Goal: Browse casually: Explore the website without a specific task or goal

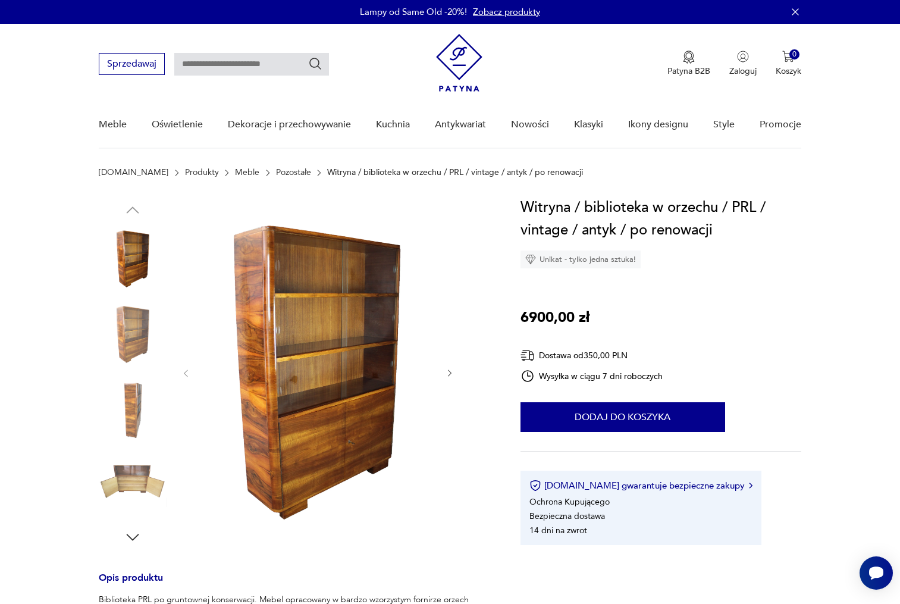
click at [140, 343] on img at bounding box center [133, 335] width 68 height 68
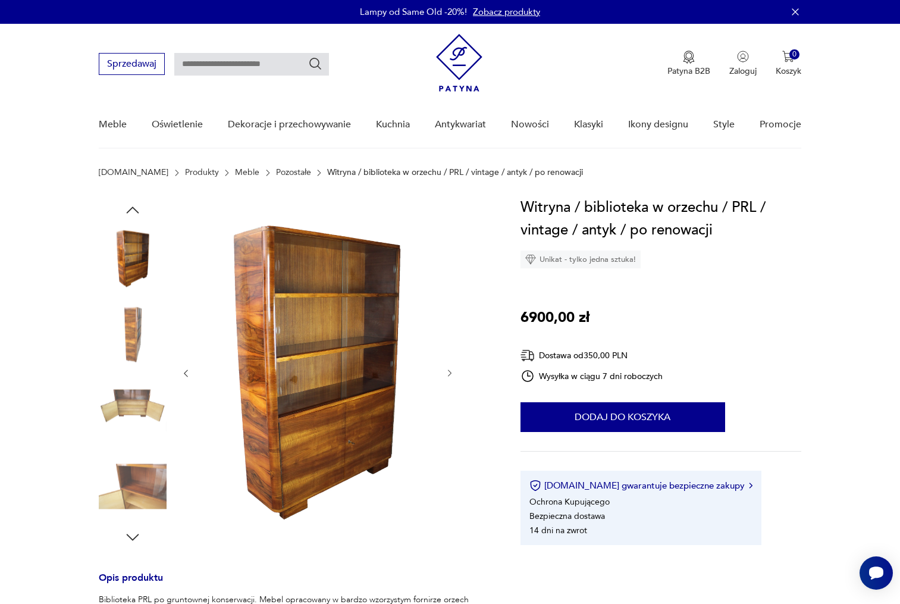
click at [134, 351] on img at bounding box center [133, 335] width 68 height 68
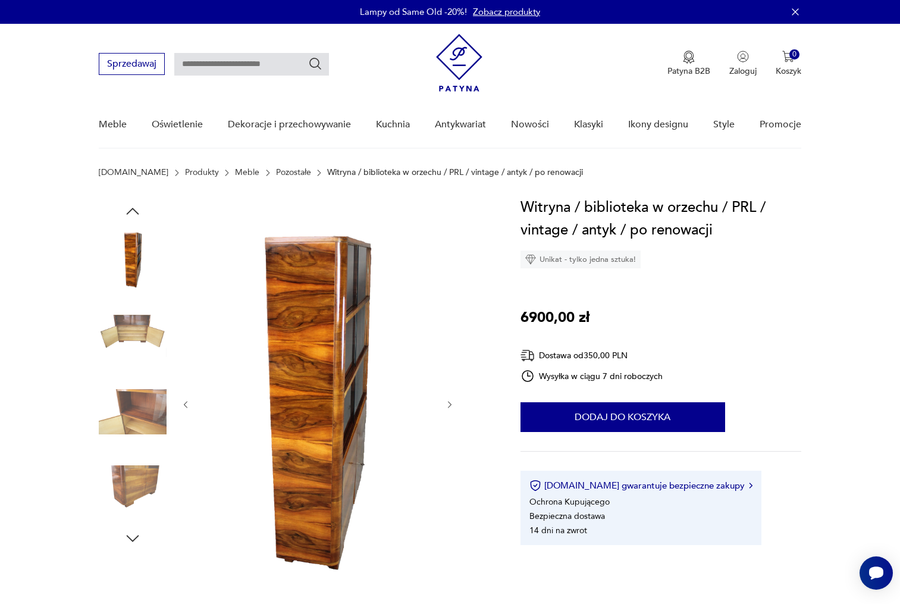
click at [133, 341] on img at bounding box center [133, 336] width 68 height 68
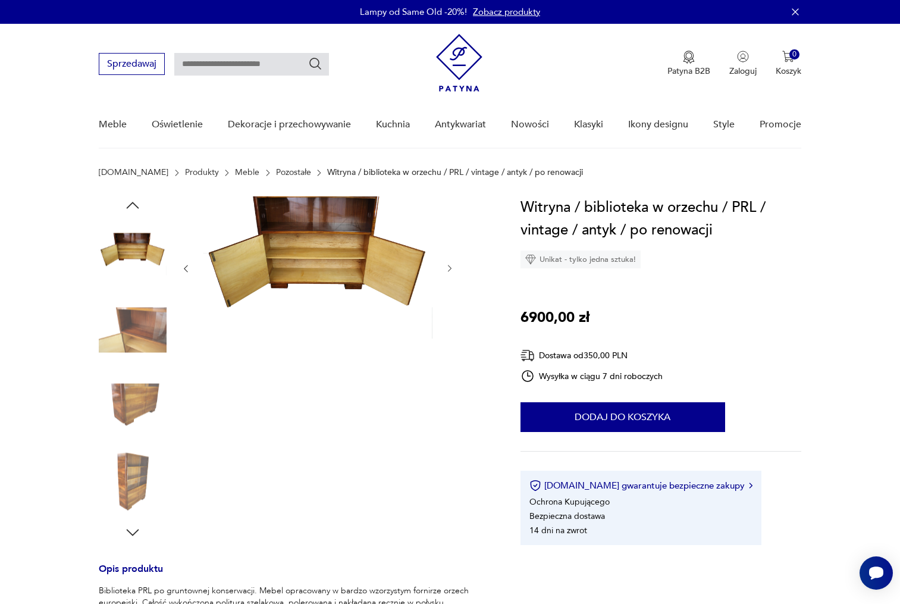
click at [136, 392] on img at bounding box center [133, 406] width 68 height 68
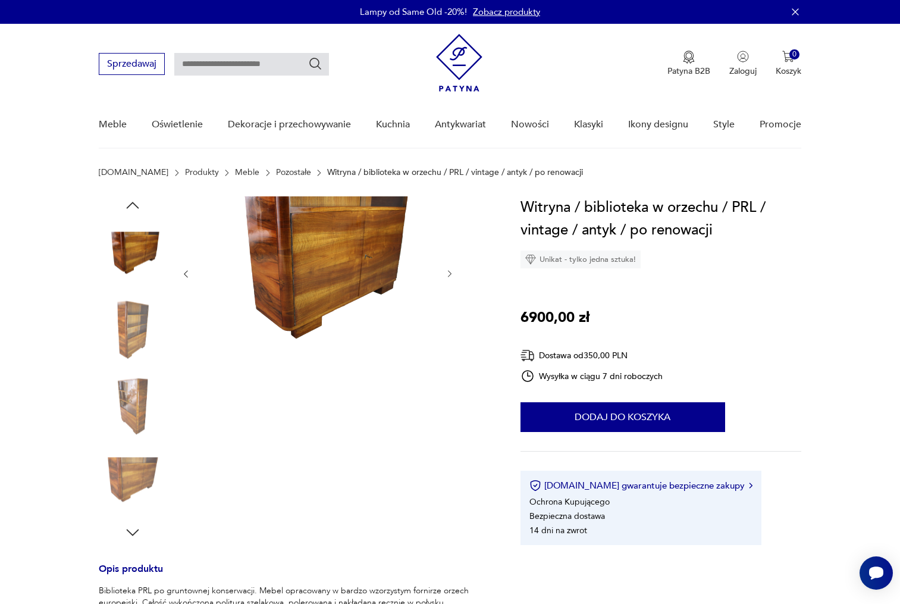
click at [144, 470] on img at bounding box center [133, 482] width 68 height 68
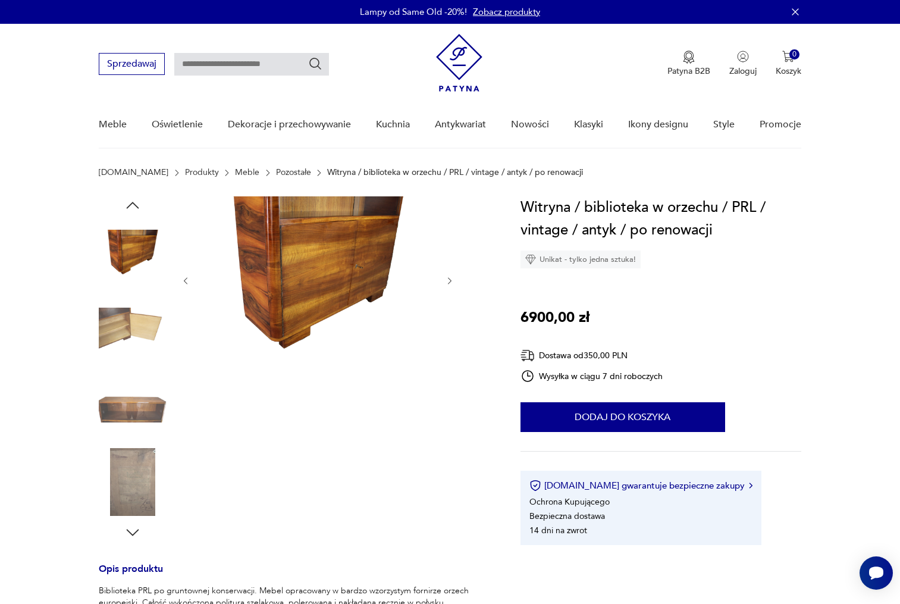
click at [261, 308] on img at bounding box center [318, 279] width 230 height 167
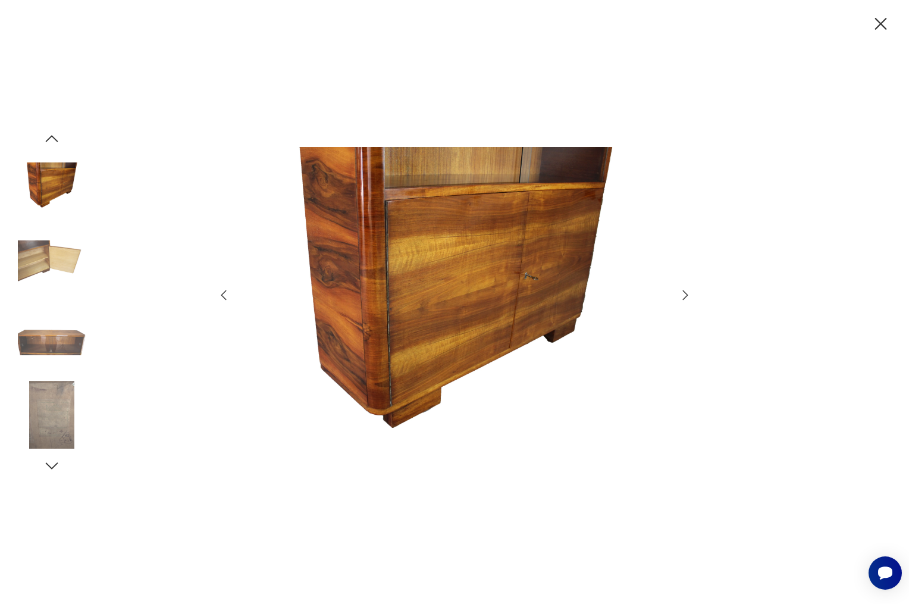
click at [49, 258] on img at bounding box center [52, 263] width 68 height 68
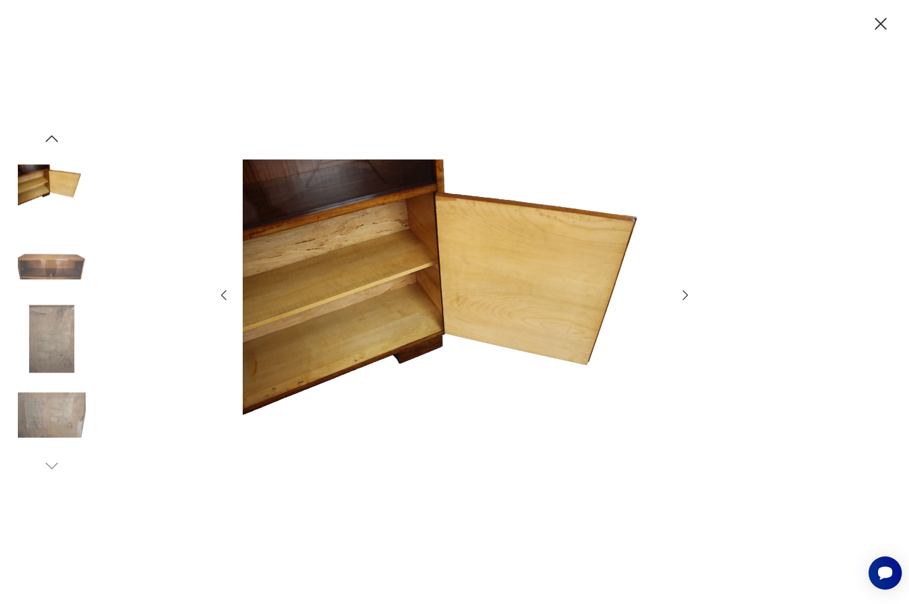
click at [49, 188] on img at bounding box center [52, 188] width 68 height 68
click at [51, 136] on icon "button" at bounding box center [52, 139] width 18 height 18
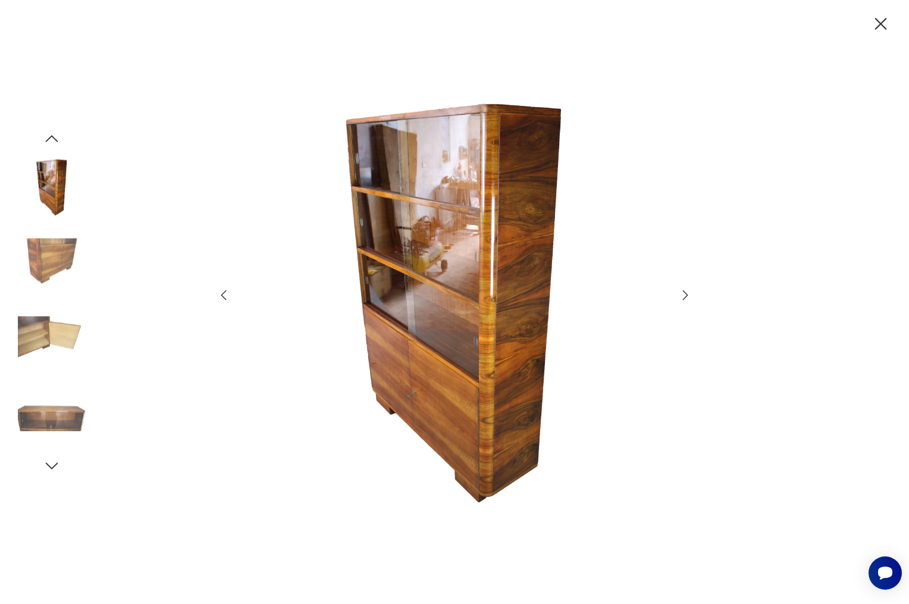
click at [417, 249] on img at bounding box center [455, 301] width 424 height 483
click at [434, 257] on img at bounding box center [455, 301] width 424 height 483
click at [526, 343] on img at bounding box center [455, 301] width 424 height 483
click at [881, 17] on icon "button" at bounding box center [881, 24] width 21 height 21
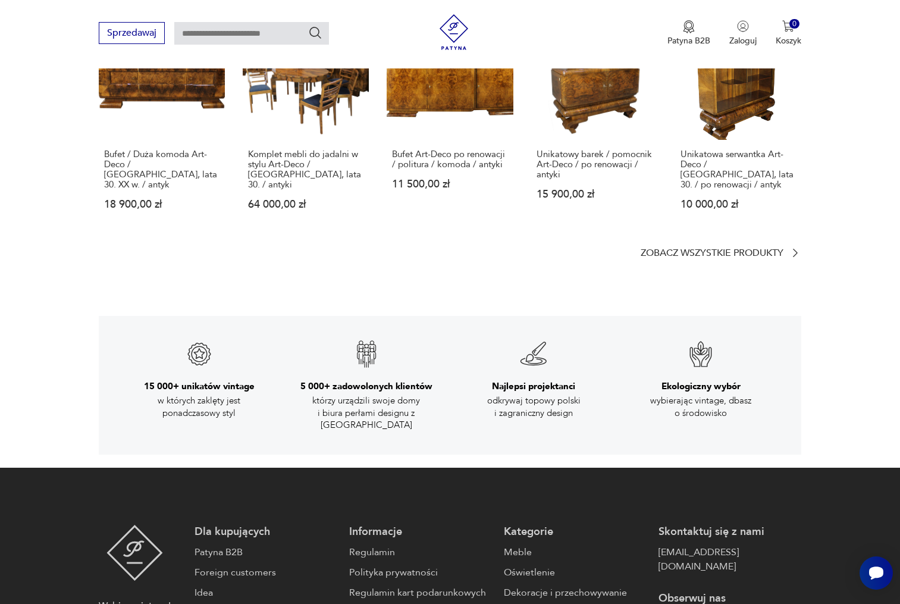
scroll to position [1776, 0]
